Goal: Information Seeking & Learning: Check status

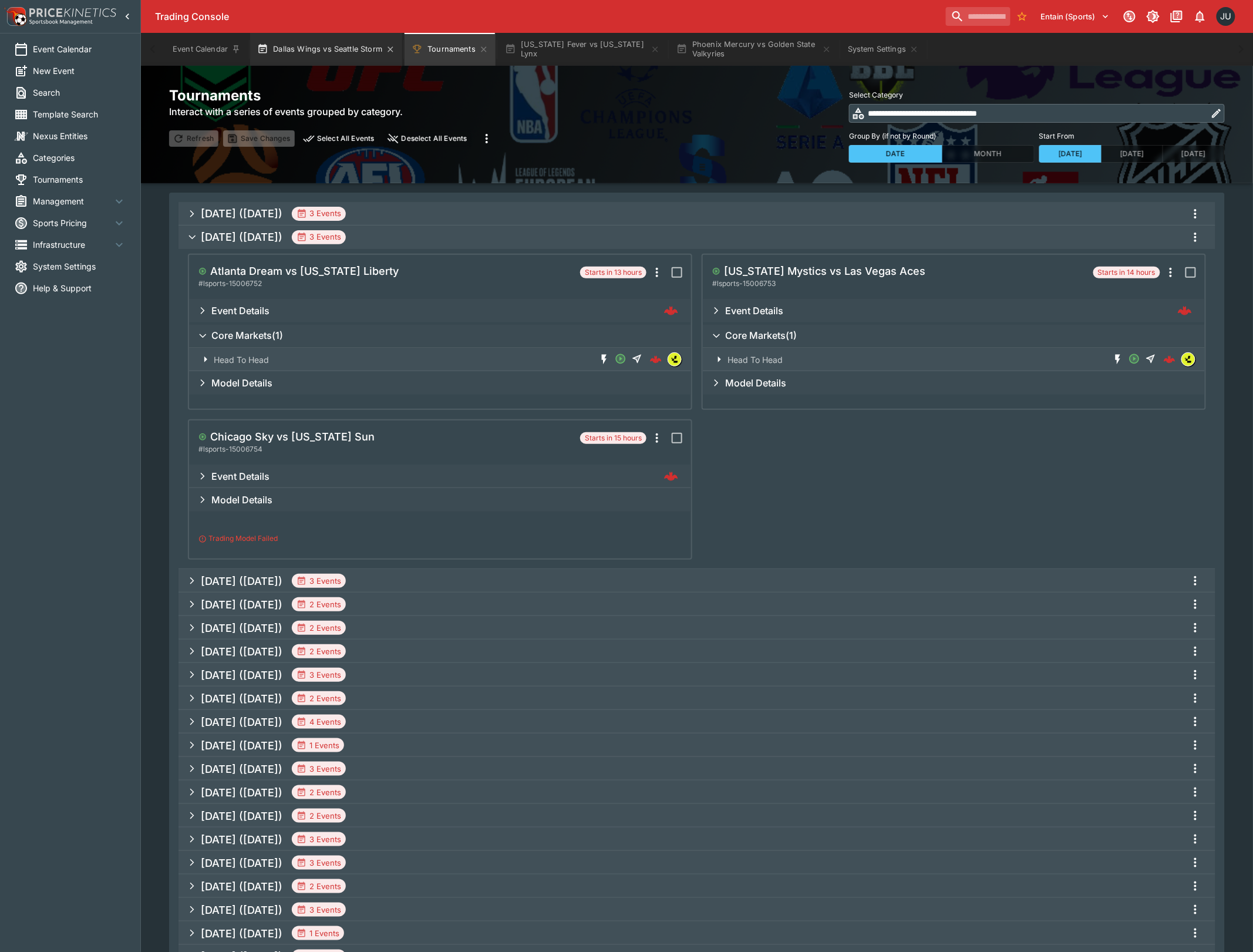
click at [343, 48] on button "Dallas Wings vs Seattle Storm" at bounding box center [326, 49] width 152 height 33
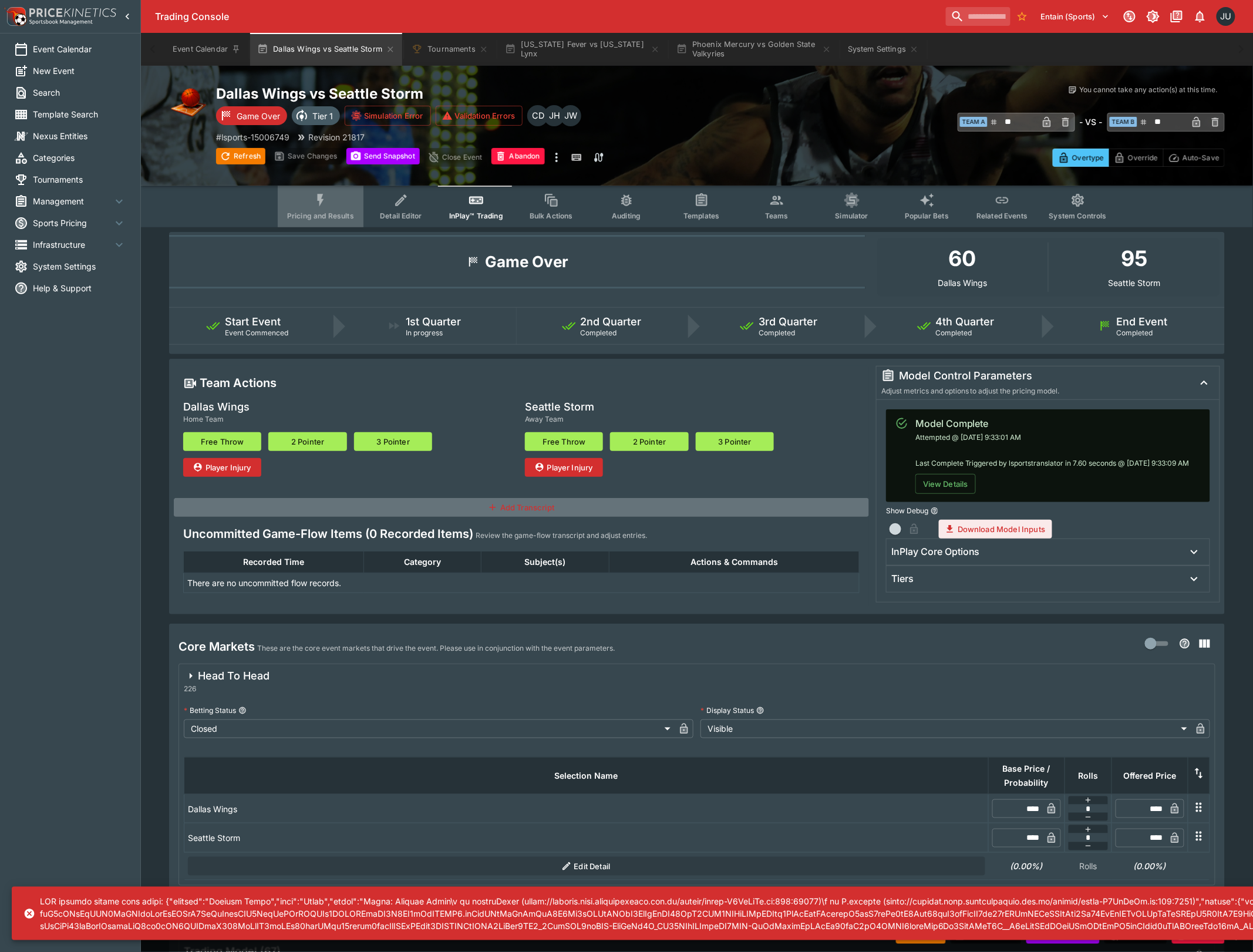
drag, startPoint x: 334, startPoint y: 203, endPoint x: 485, endPoint y: 194, distance: 151.3
click at [334, 203] on button "Pricing and Results" at bounding box center [320, 206] width 86 height 41
